Goal: Task Accomplishment & Management: Manage account settings

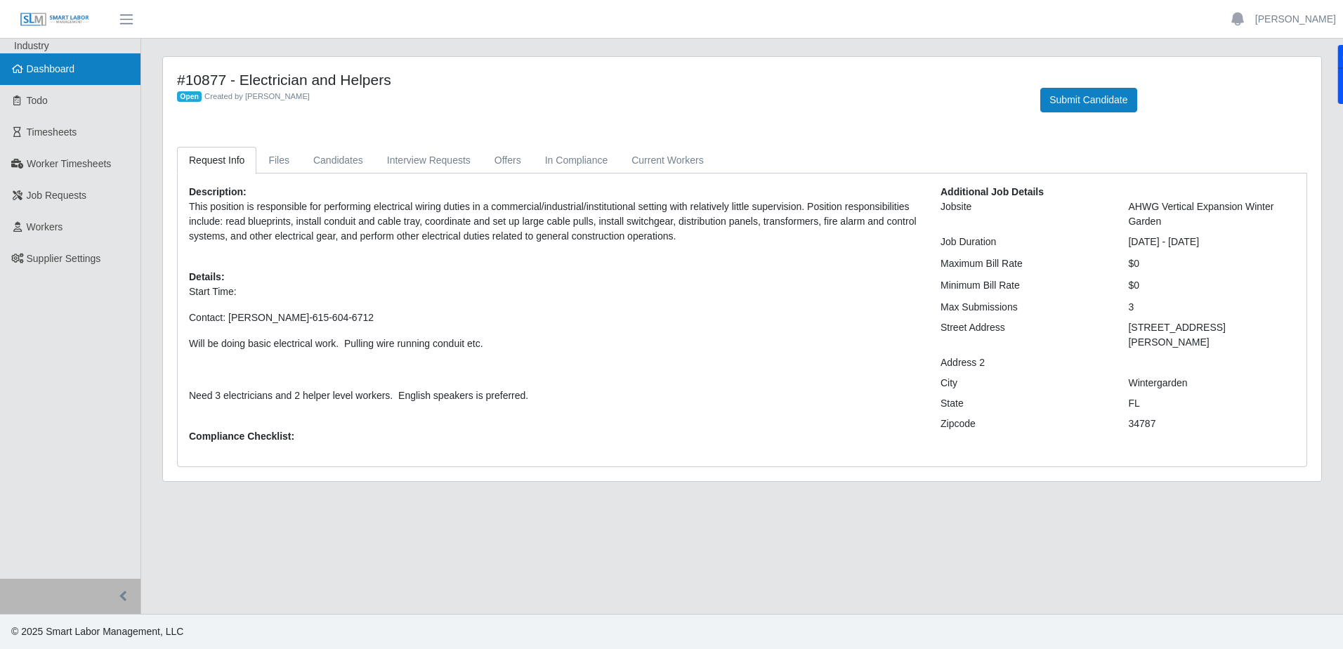
click at [76, 65] on link "Dashboard" at bounding box center [70, 69] width 141 height 32
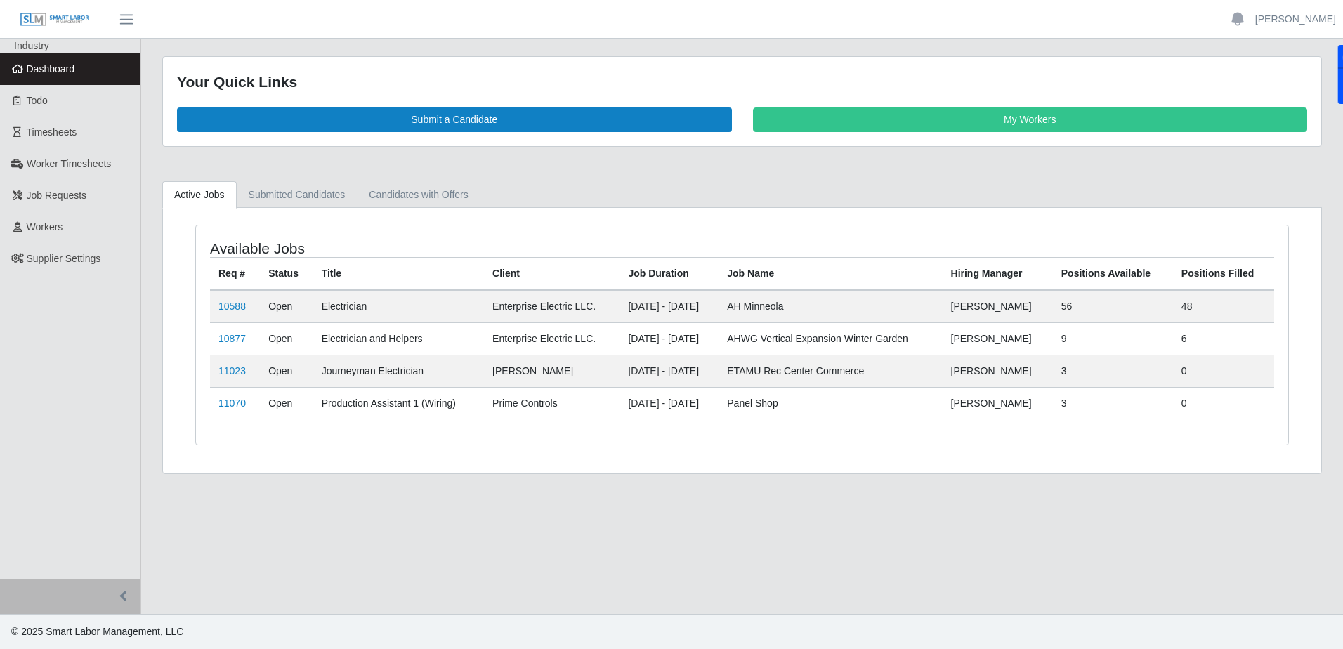
click at [53, 67] on span "Dashboard" at bounding box center [51, 68] width 48 height 11
click at [76, 166] on span "Worker Timesheets" at bounding box center [69, 163] width 84 height 11
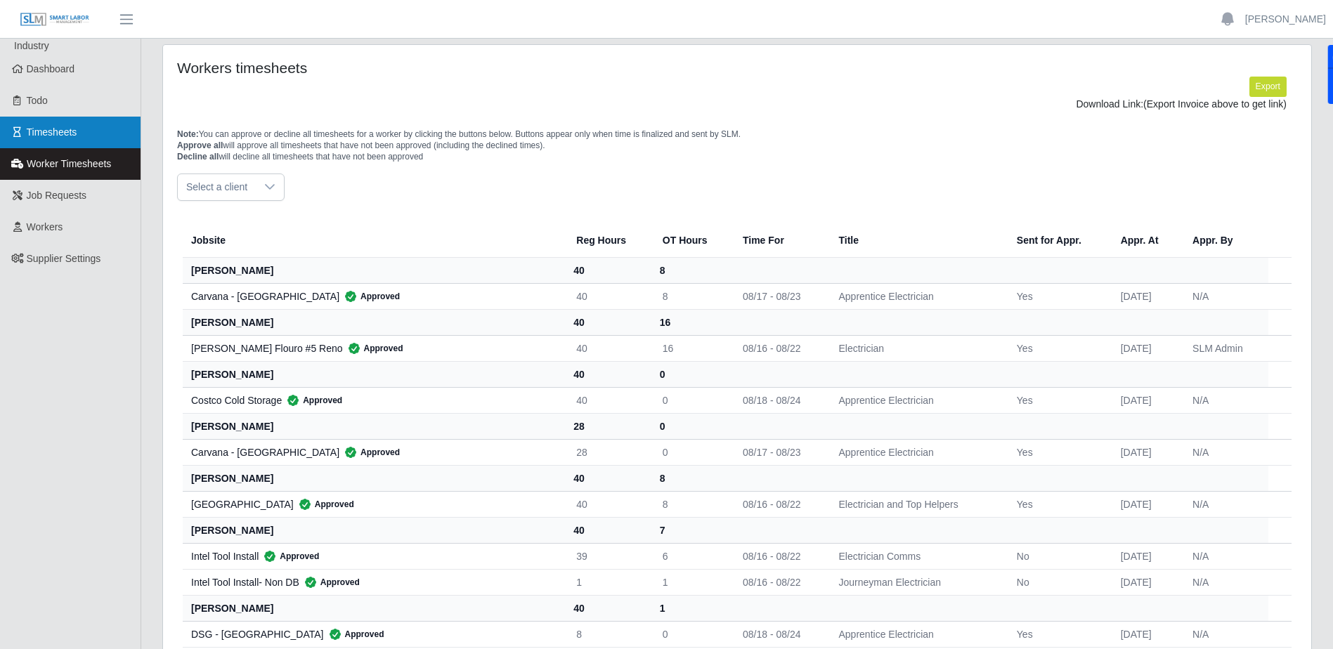
click at [49, 139] on link "Timesheets" at bounding box center [70, 133] width 141 height 32
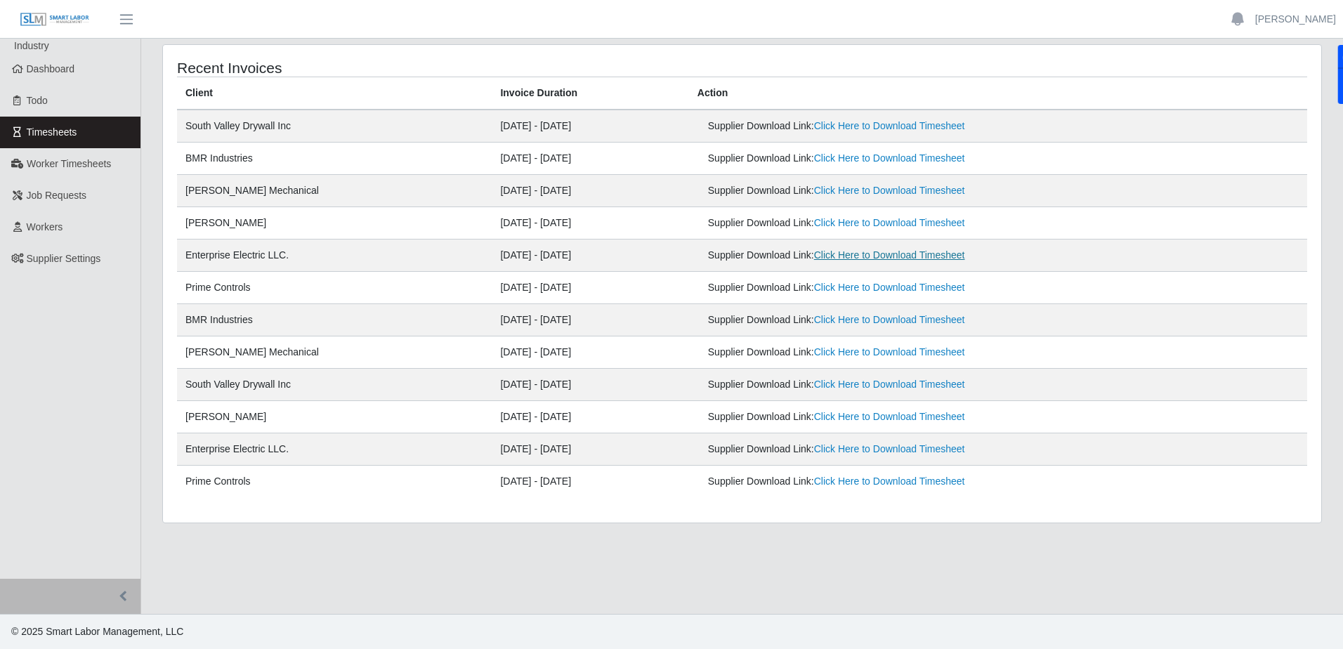
click at [894, 259] on link "Click Here to Download Timesheet" at bounding box center [889, 254] width 151 height 11
